Goal: Task Accomplishment & Management: Complete application form

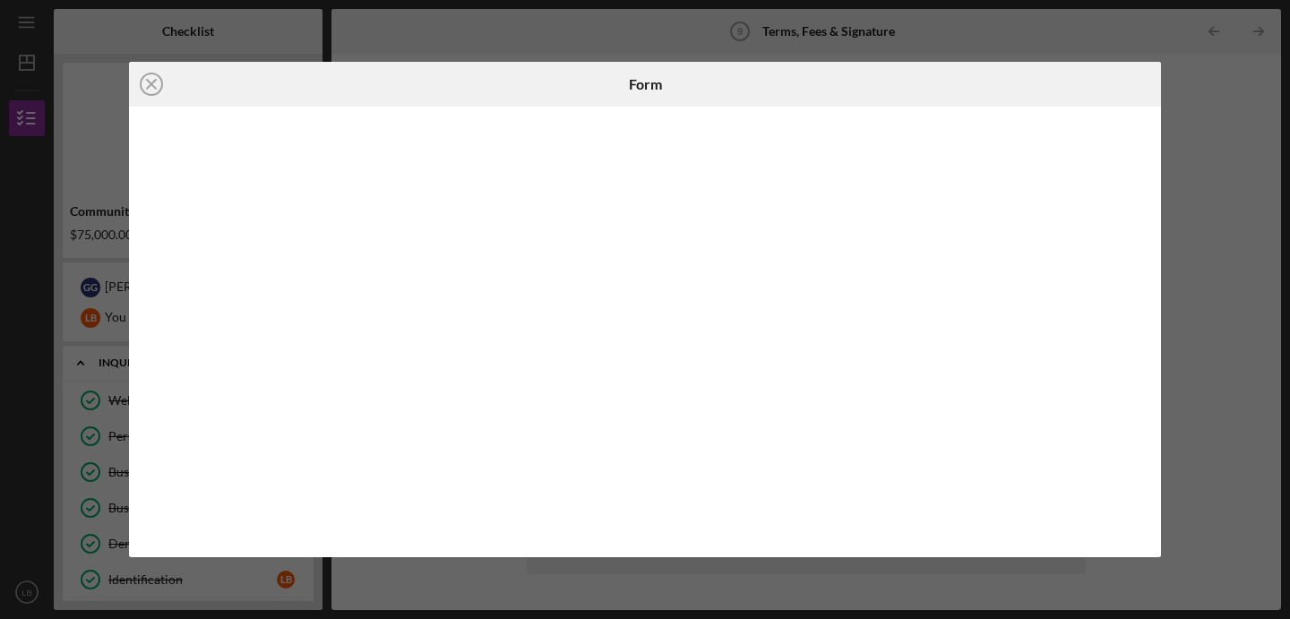
scroll to position [310, 0]
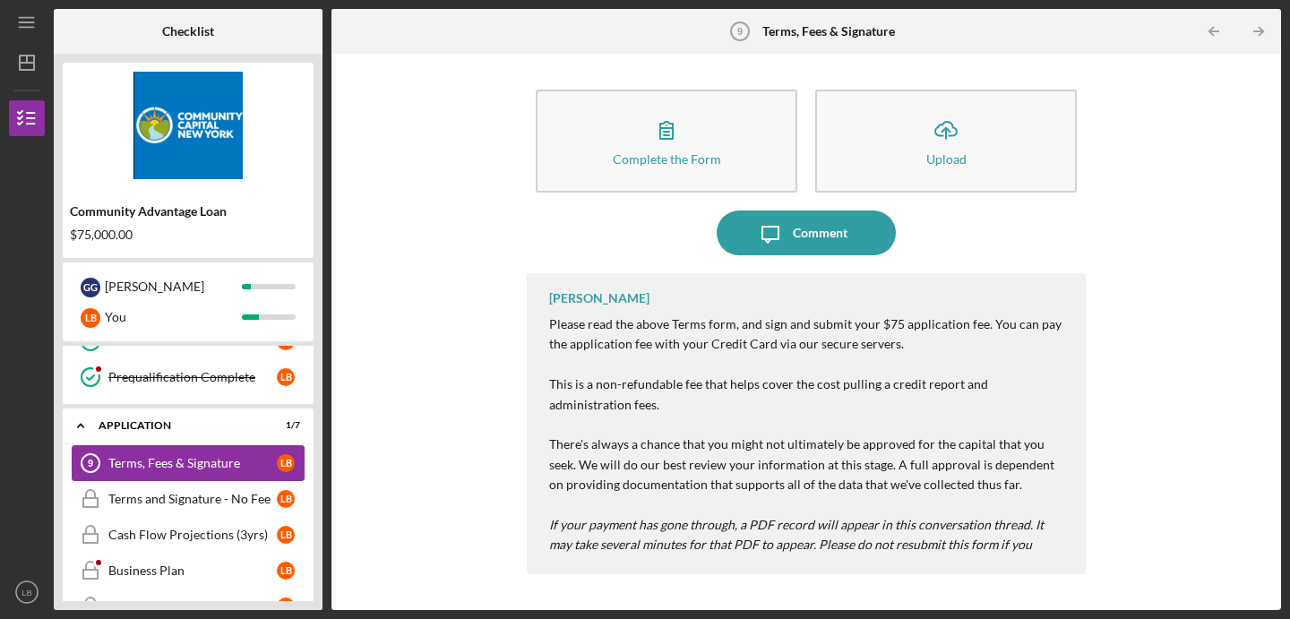
scroll to position [377, 0]
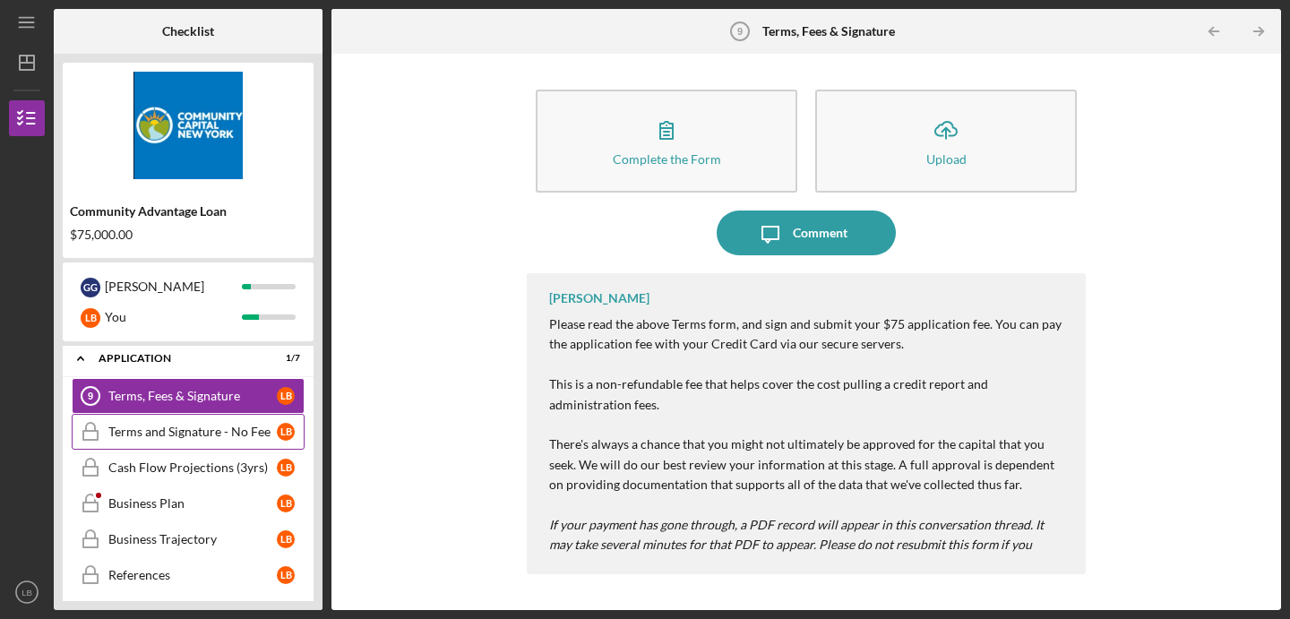
click at [148, 423] on link "Terms and Signature - No Fee Terms and Signature - No Fee L B" at bounding box center [188, 432] width 233 height 36
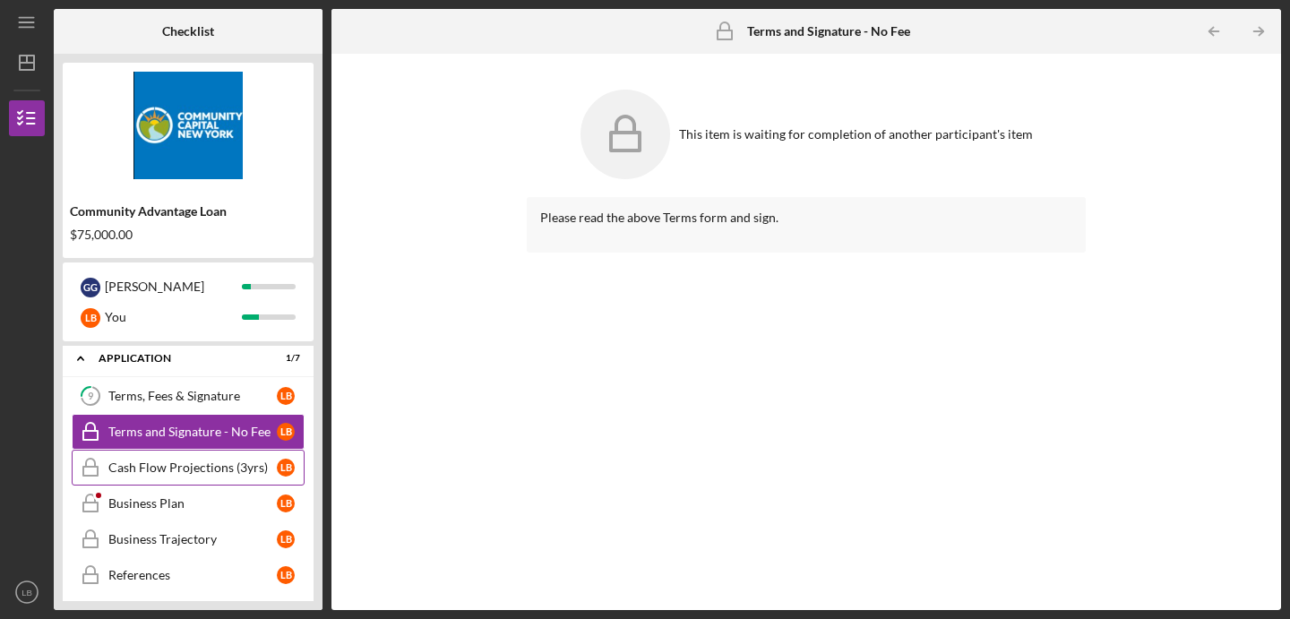
click at [168, 470] on div "Cash Flow Projections (3yrs)" at bounding box center [192, 468] width 168 height 14
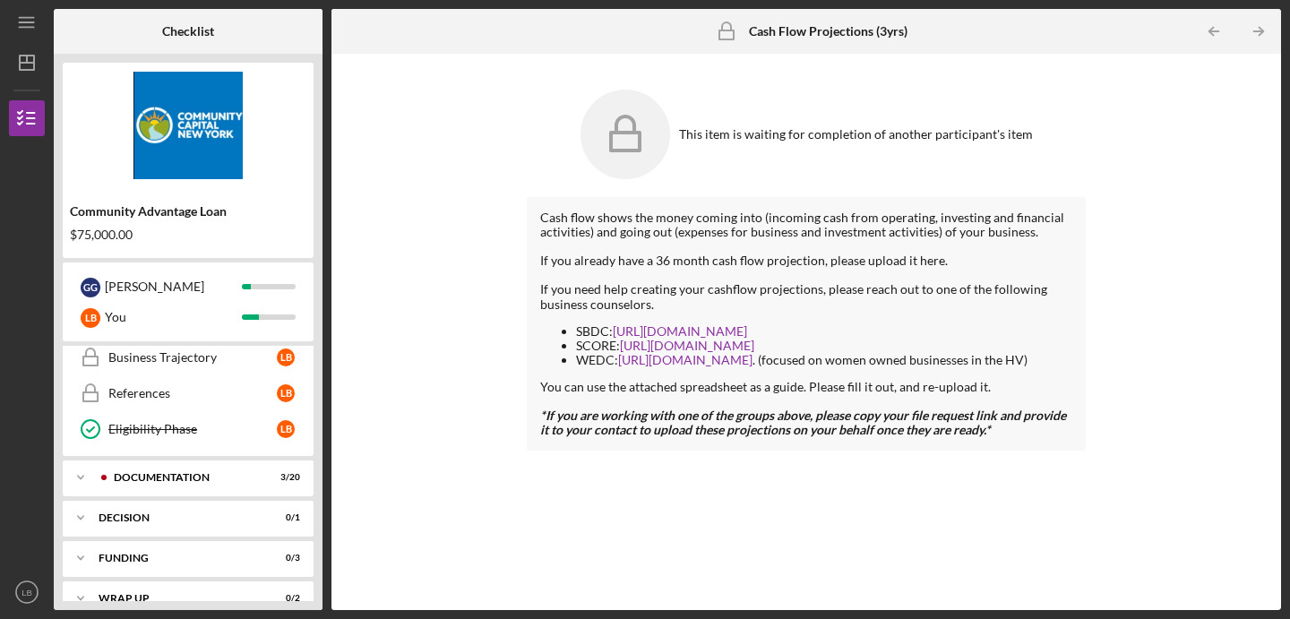
scroll to position [561, 0]
click at [165, 473] on div "Documentation" at bounding box center [202, 475] width 177 height 11
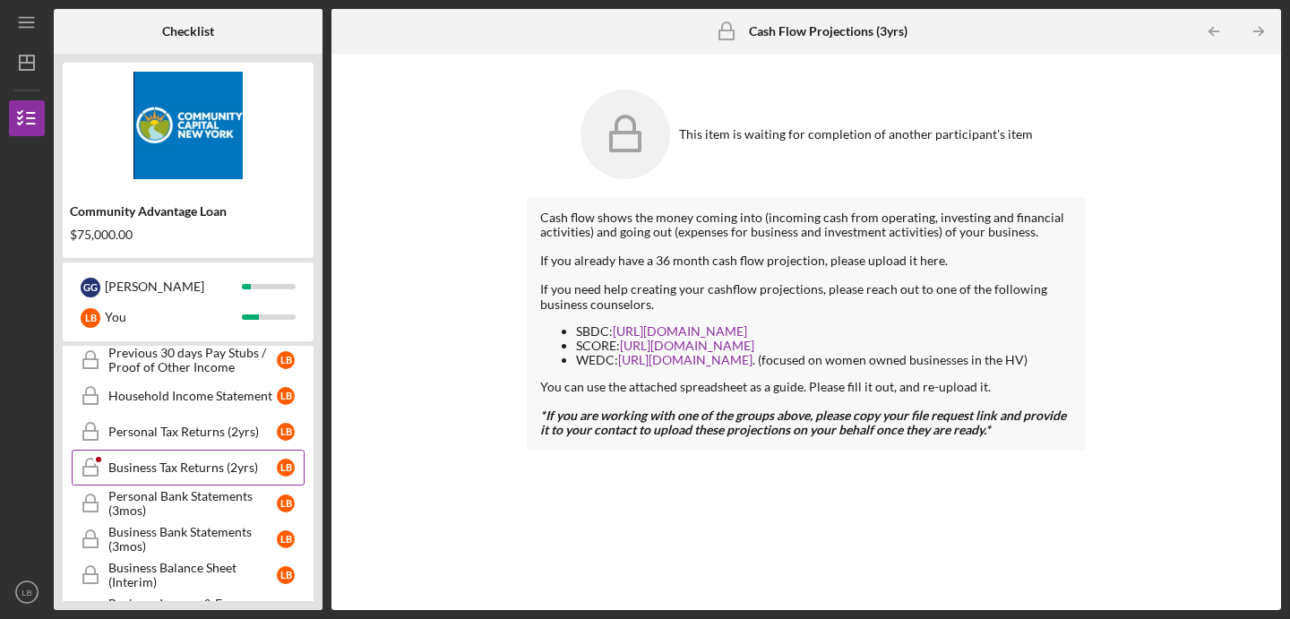
scroll to position [751, 0]
